Goal: Transaction & Acquisition: Obtain resource

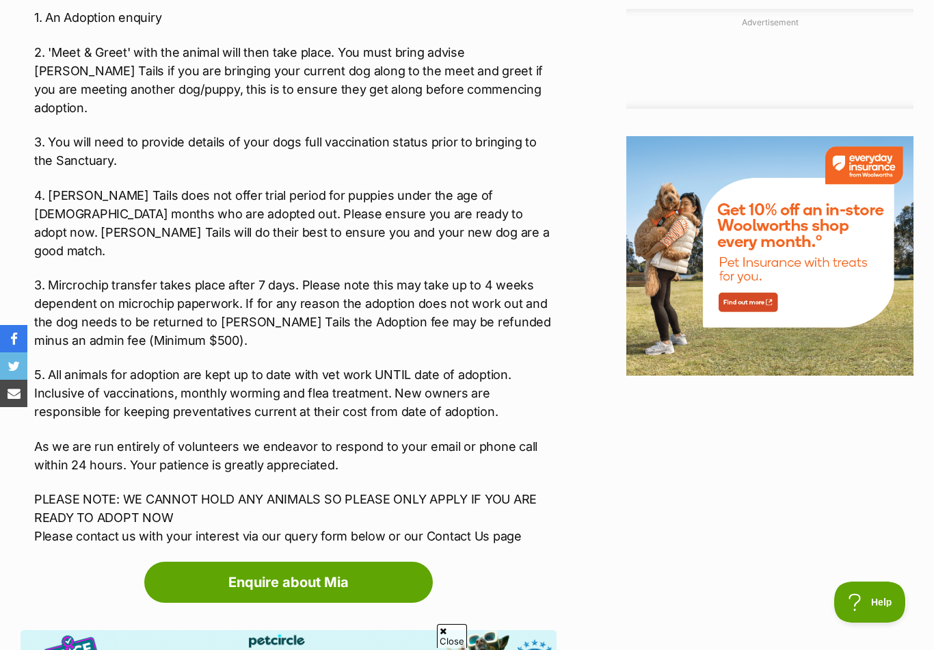
click at [329, 562] on link "Enquire about Mia" at bounding box center [288, 582] width 289 height 41
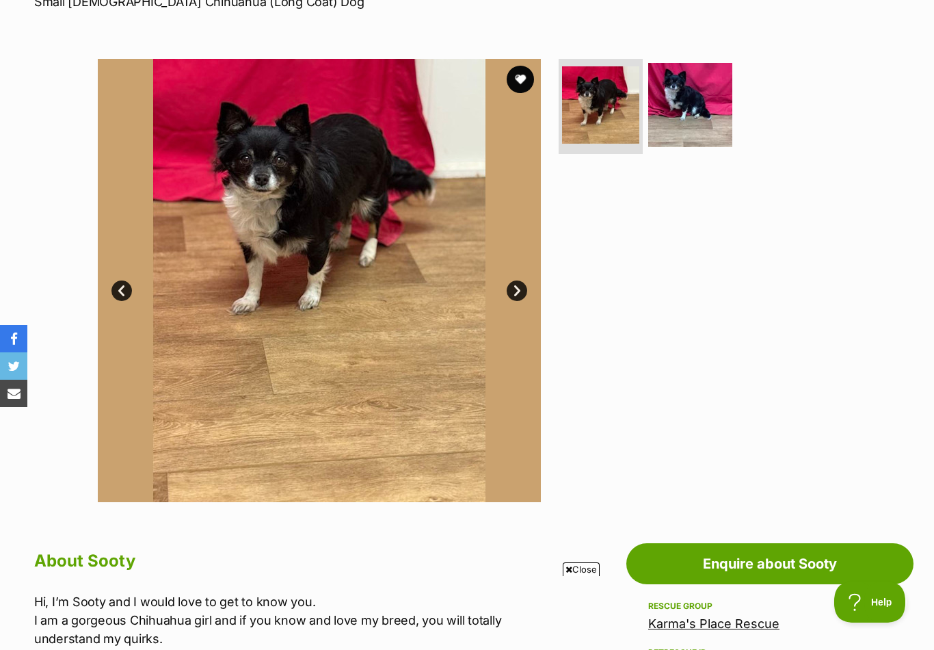
scroll to position [224, 0]
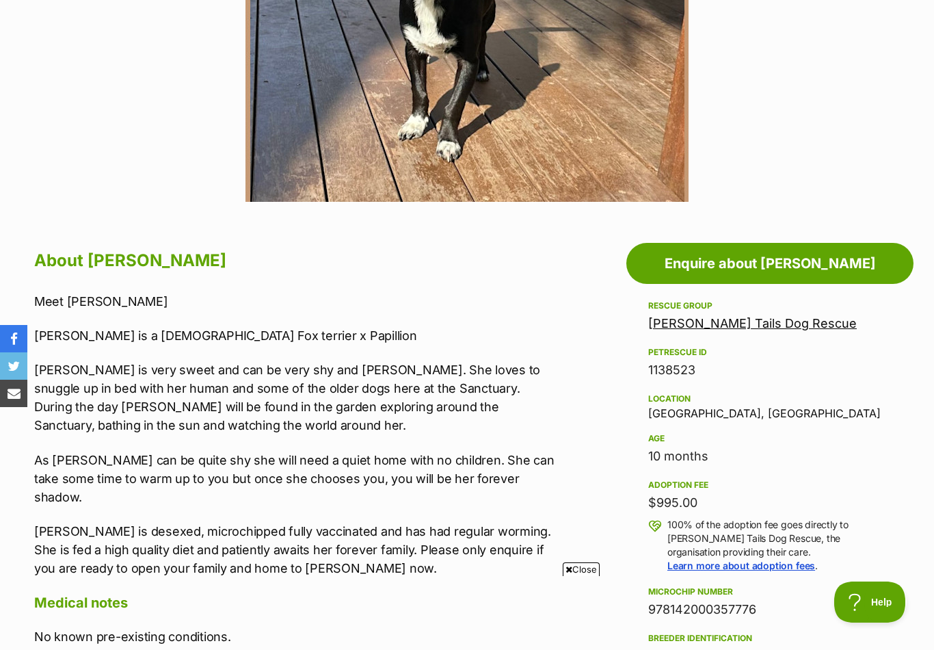
scroll to position [525, 0]
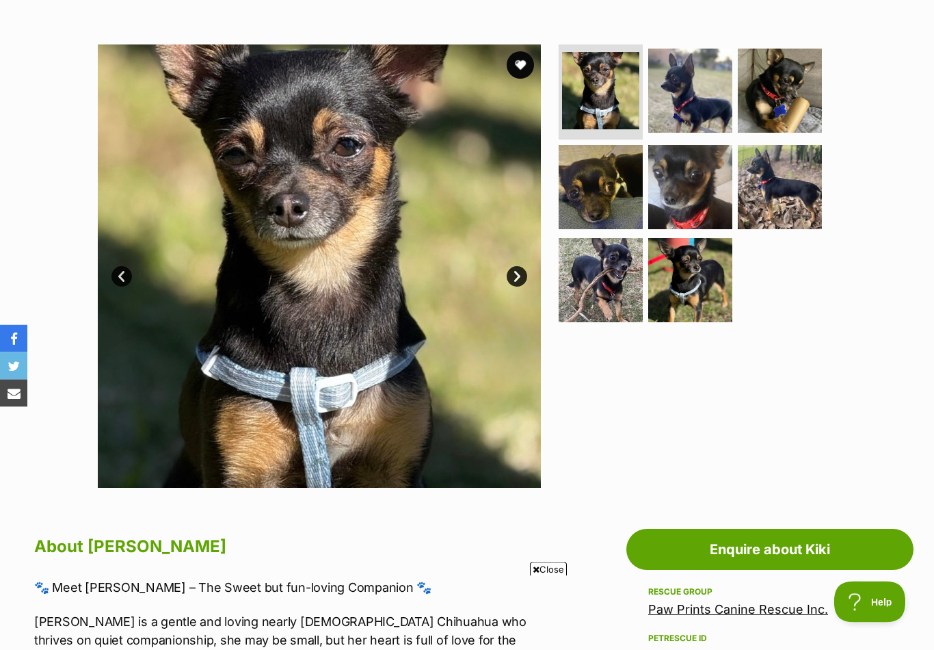
scroll to position [240, 0]
click at [520, 283] on link "Next" at bounding box center [517, 276] width 21 height 21
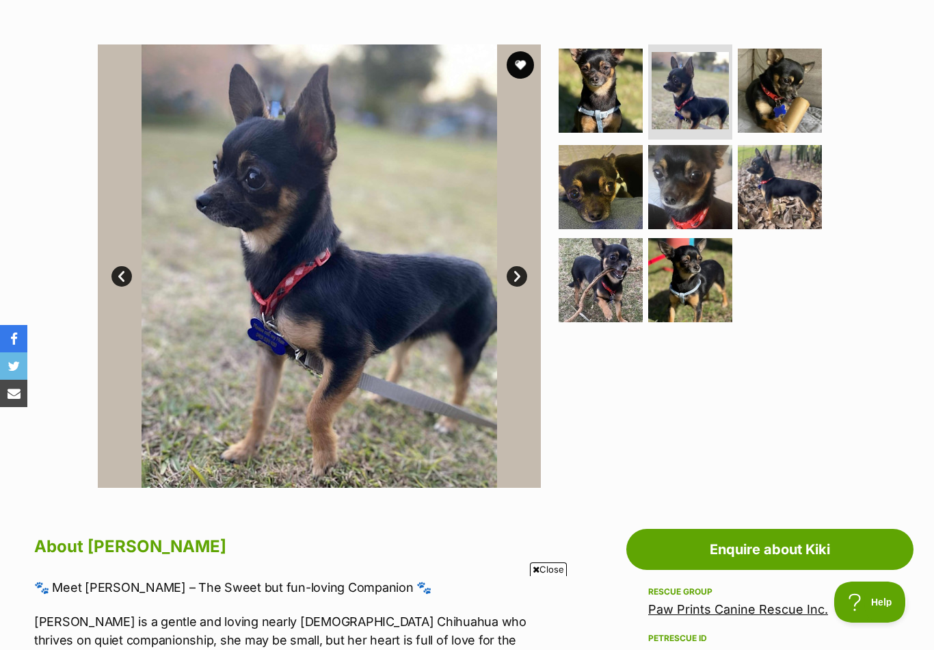
click at [517, 280] on link "Next" at bounding box center [517, 276] width 21 height 21
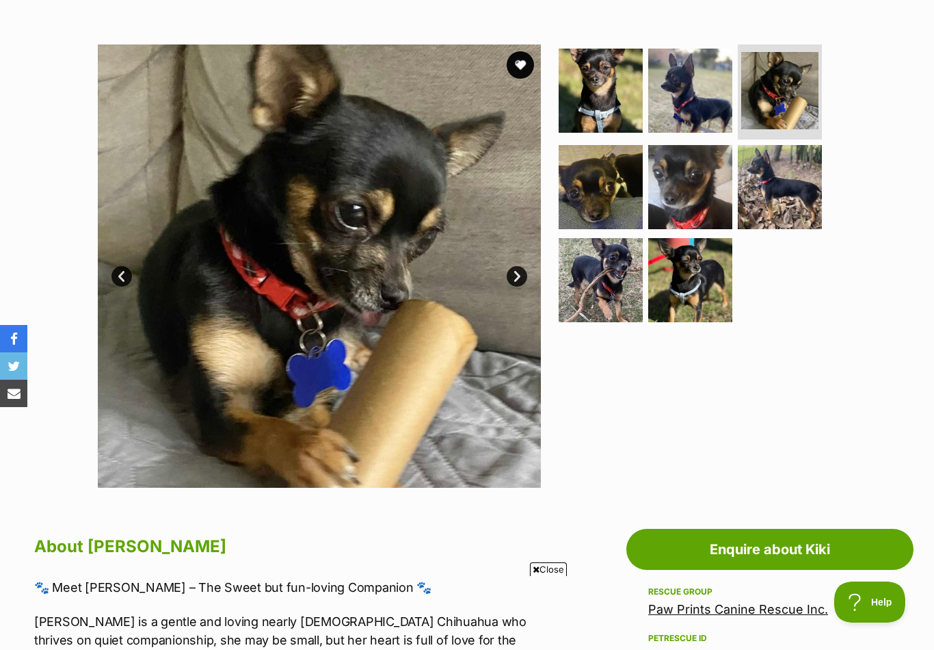
scroll to position [0, 0]
click at [522, 282] on link "Next" at bounding box center [517, 276] width 21 height 21
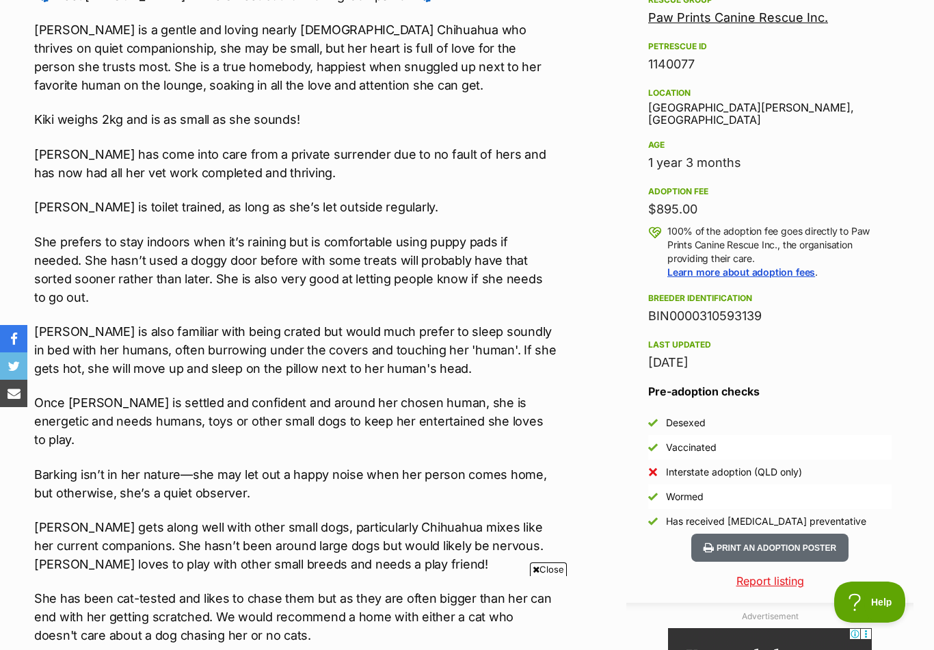
click at [880, 484] on li "Wormed" at bounding box center [770, 496] width 244 height 25
click at [867, 462] on li "Interstate adoption (QLD only)" at bounding box center [770, 472] width 244 height 25
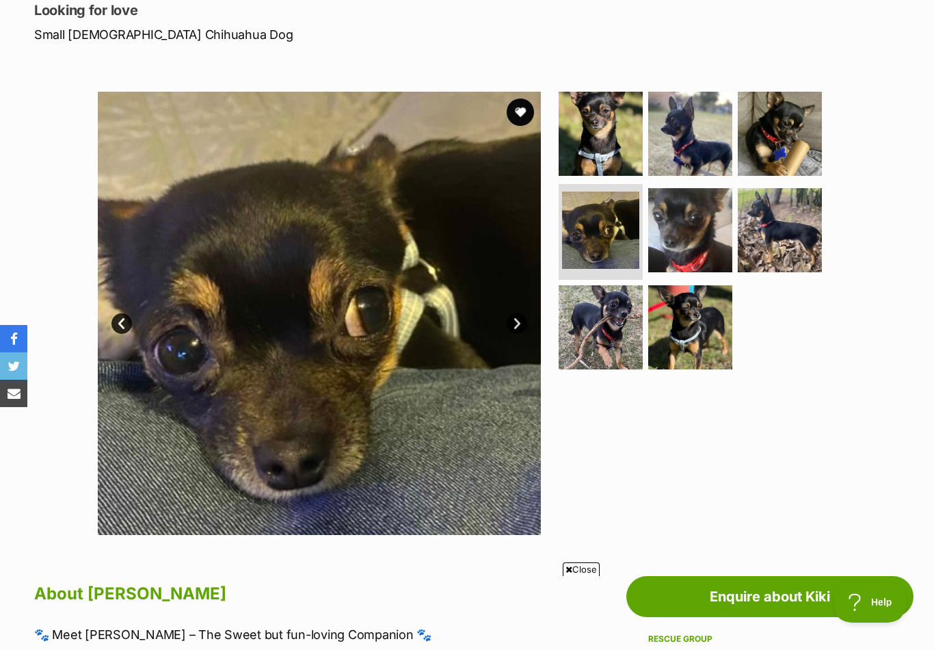
scroll to position [192, 0]
click at [523, 329] on link "Next" at bounding box center [517, 324] width 21 height 21
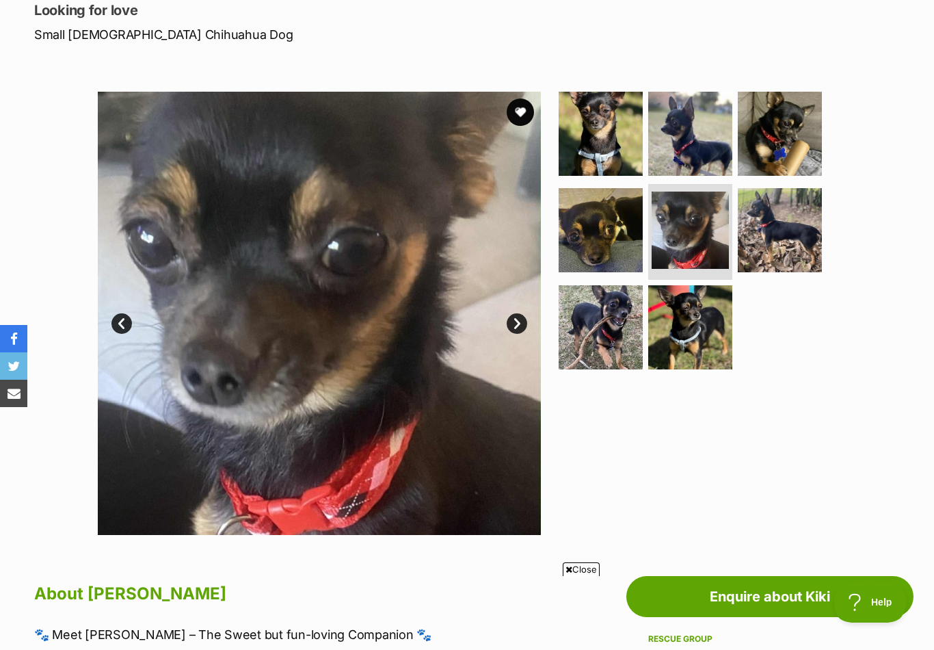
click at [523, 327] on link "Next" at bounding box center [517, 323] width 21 height 21
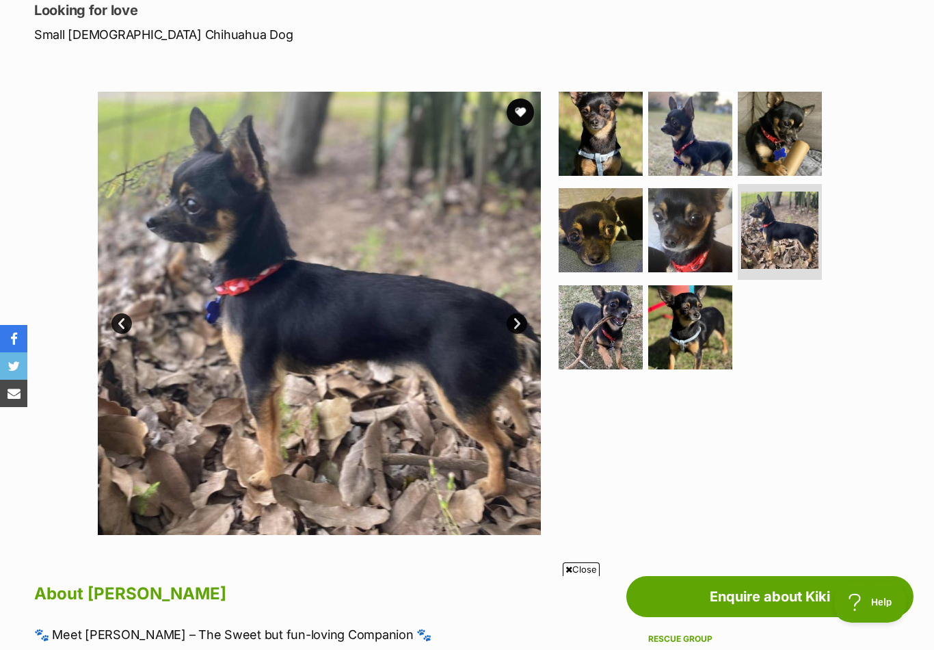
click at [516, 330] on link "Next" at bounding box center [517, 323] width 21 height 21
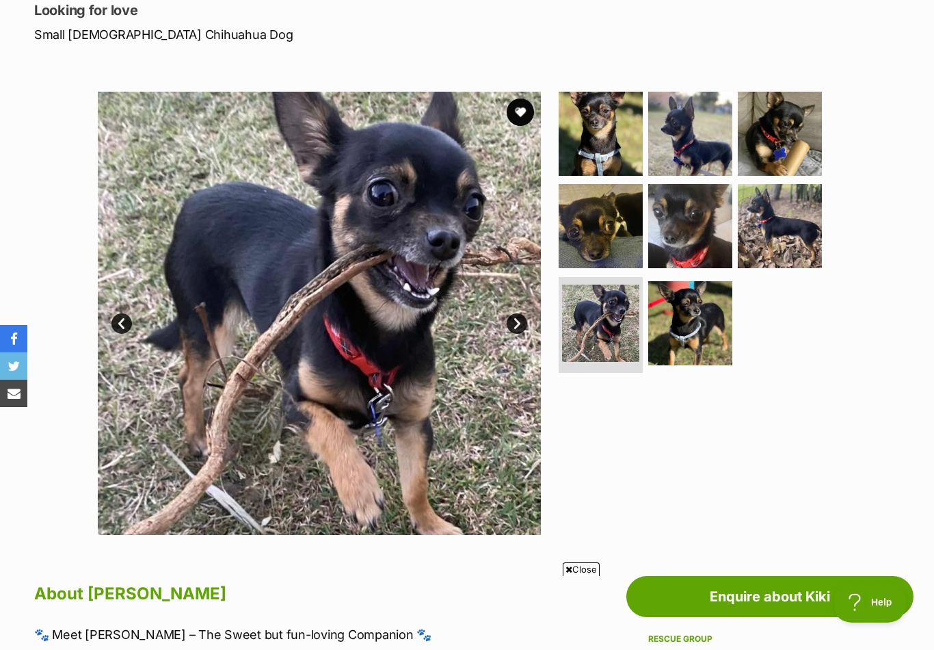
click at [523, 326] on link "Next" at bounding box center [517, 323] width 21 height 21
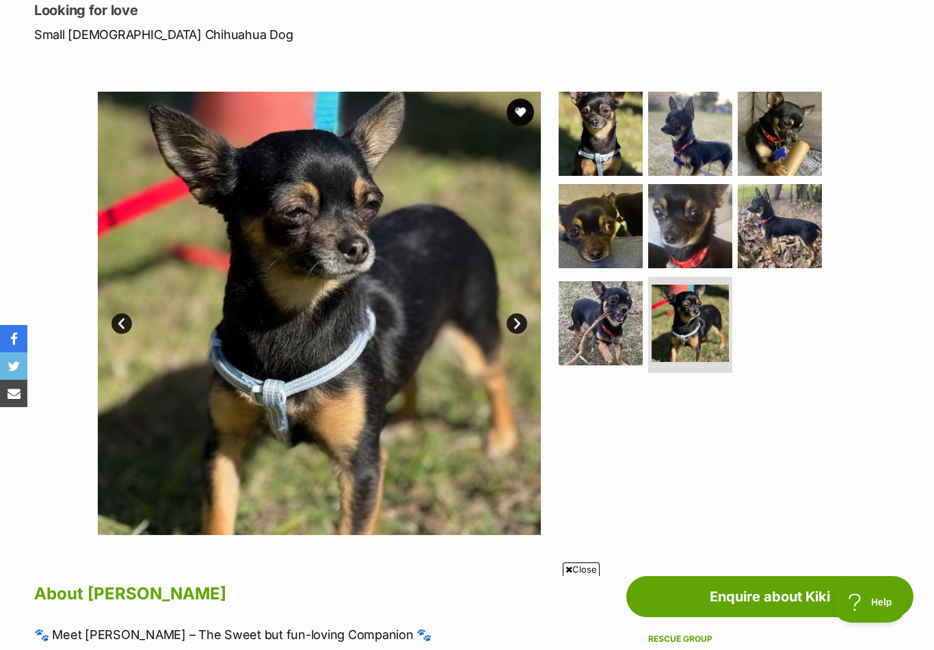
click at [523, 327] on link "Next" at bounding box center [517, 323] width 21 height 21
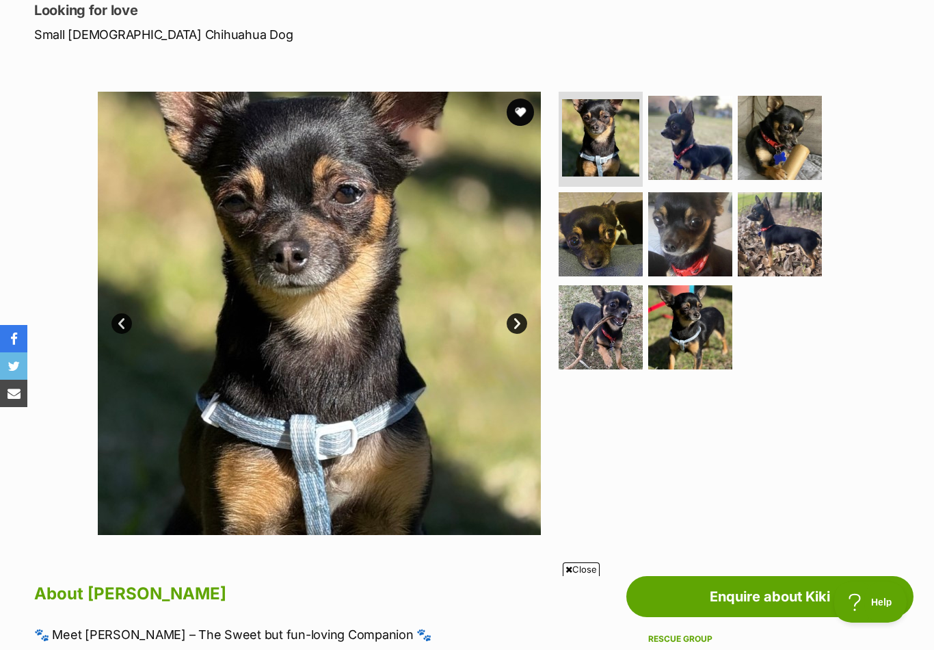
scroll to position [0, 0]
